Goal: Task Accomplishment & Management: Use online tool/utility

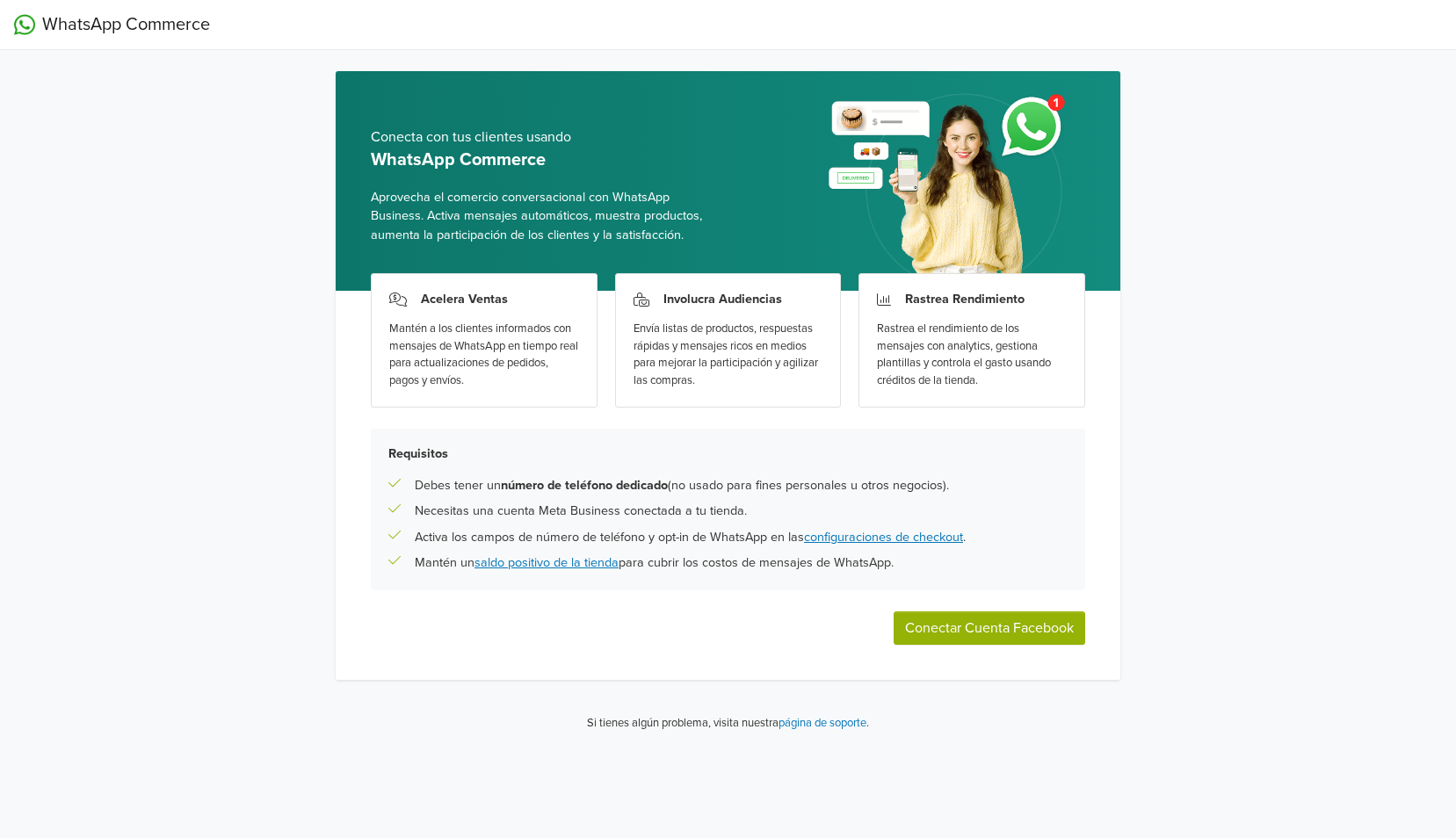
click at [1025, 617] on button "Conectar Cuenta Facebook" at bounding box center [989, 628] width 192 height 33
